Goal: Transaction & Acquisition: Purchase product/service

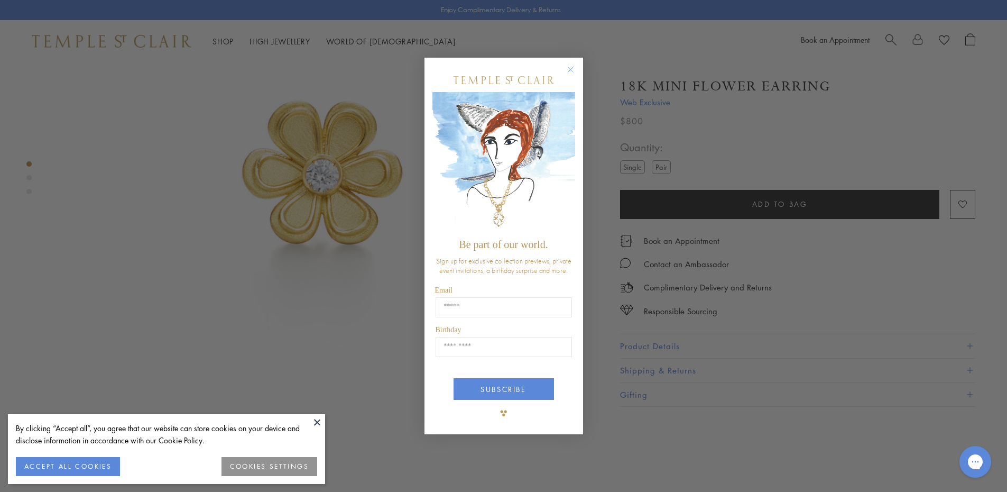
scroll to position [186, 0]
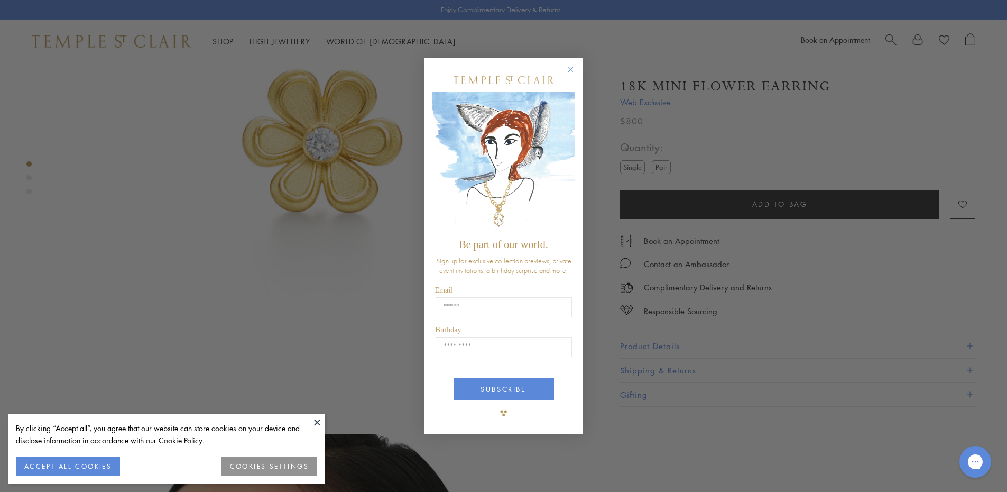
click at [568, 70] on circle "Close dialog" at bounding box center [570, 69] width 13 height 13
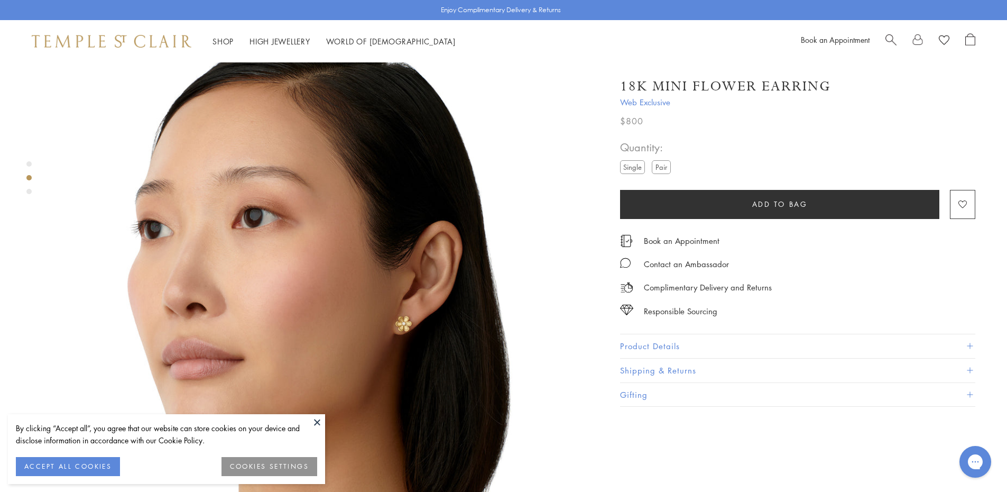
scroll to position [570, 0]
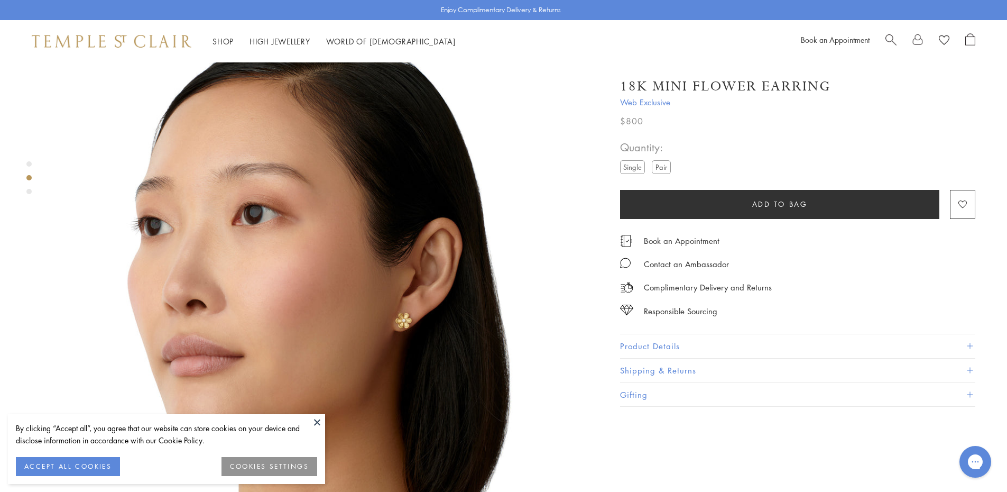
click at [972, 343] on span at bounding box center [970, 346] width 6 height 6
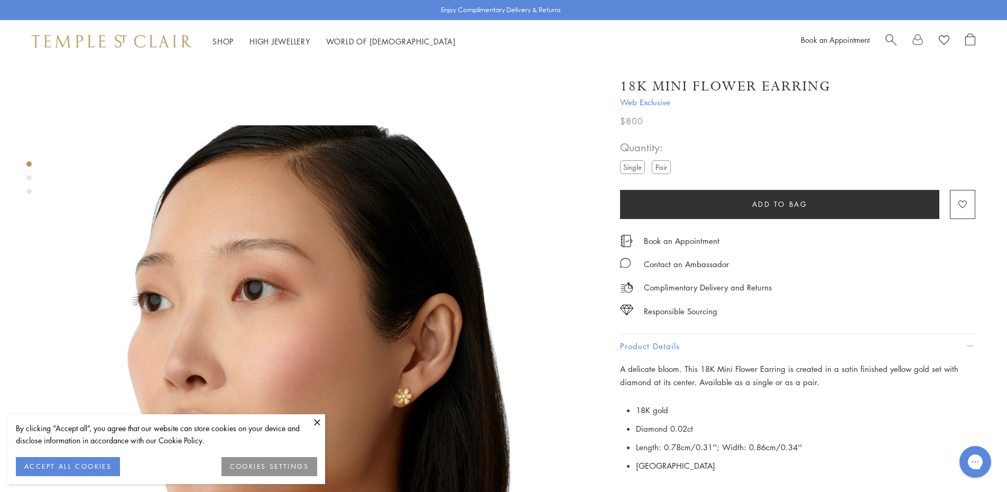
scroll to position [0, 0]
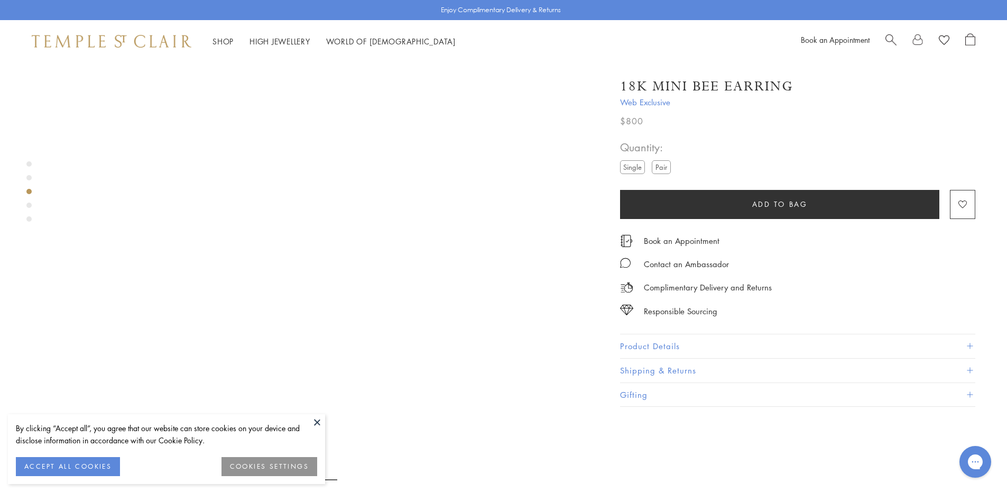
scroll to position [986, 0]
